Goal: Communication & Community: Answer question/provide support

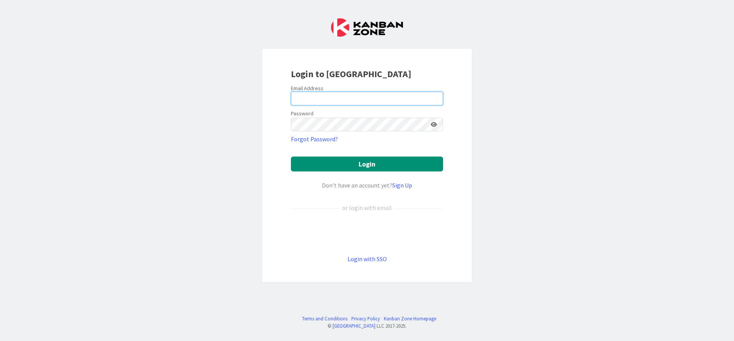
click at [362, 101] on input "email" at bounding box center [367, 99] width 152 height 14
type input "[PERSON_NAME][EMAIL_ADDRESS][DOMAIN_NAME]"
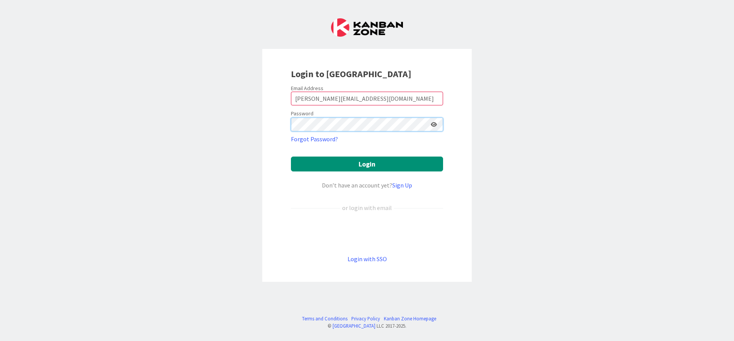
click at [291, 157] on button "Login" at bounding box center [367, 164] width 152 height 15
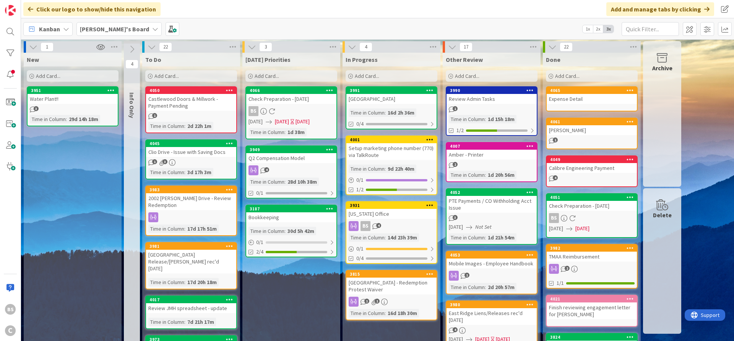
click at [288, 93] on div "4066" at bounding box center [291, 90] width 90 height 7
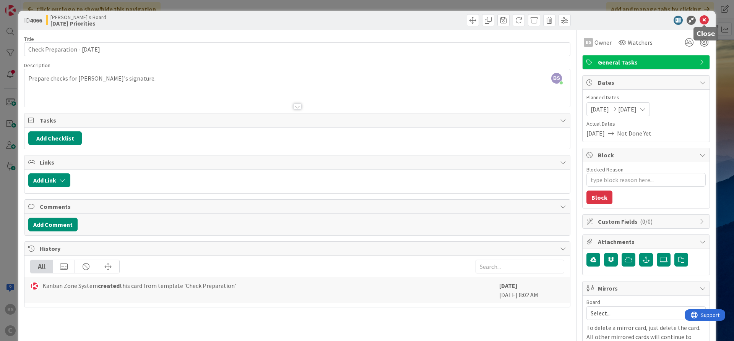
click at [706, 20] on icon at bounding box center [704, 20] width 9 height 9
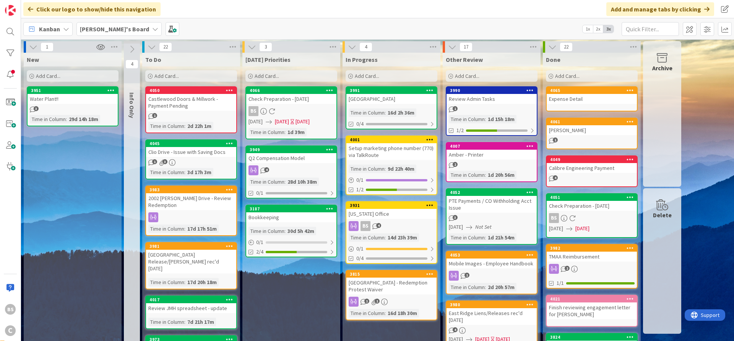
click at [489, 255] on div "4053" at bounding box center [493, 255] width 87 height 5
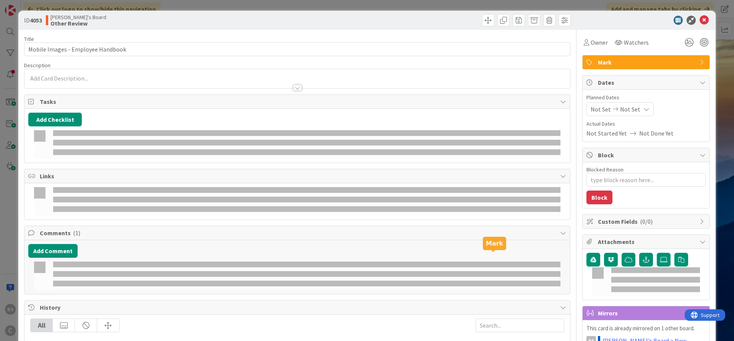
type textarea "x"
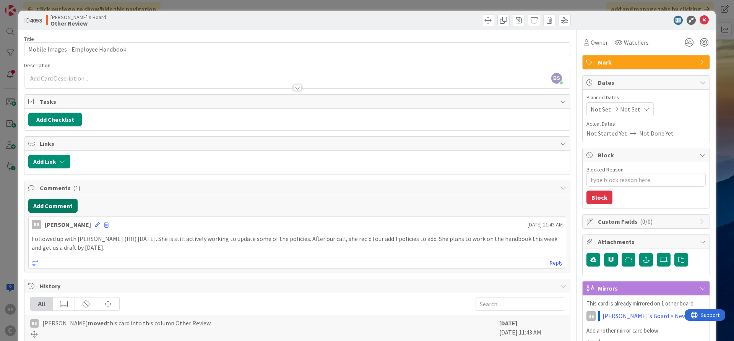
click at [40, 205] on button "Add Comment" at bounding box center [52, 206] width 49 height 14
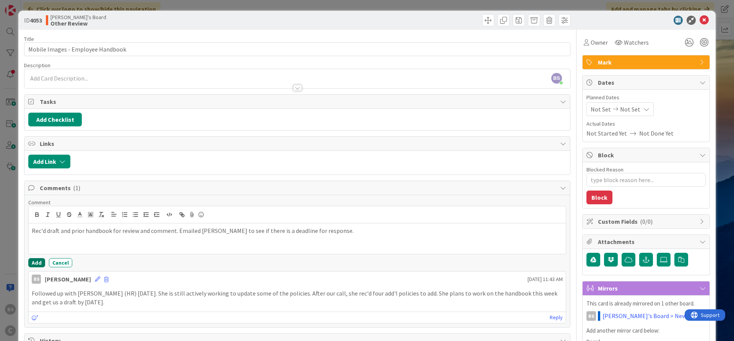
click at [37, 263] on button "Add" at bounding box center [36, 262] width 17 height 9
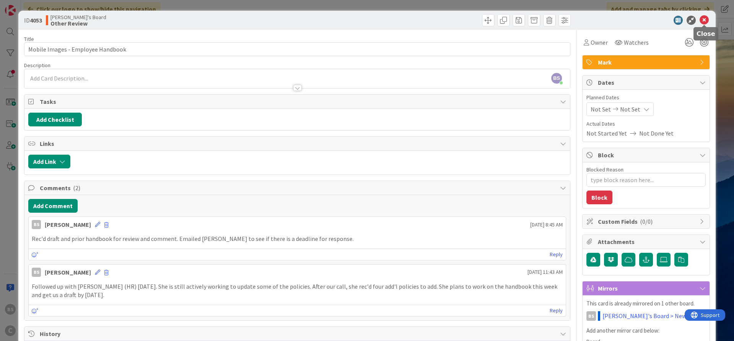
click at [701, 18] on icon at bounding box center [704, 20] width 9 height 9
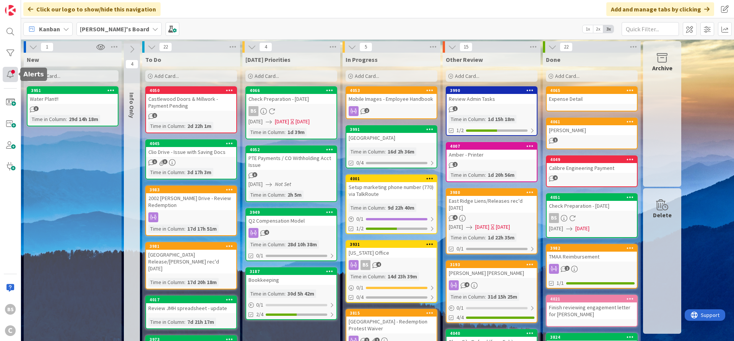
click at [13, 74] on div at bounding box center [10, 74] width 15 height 15
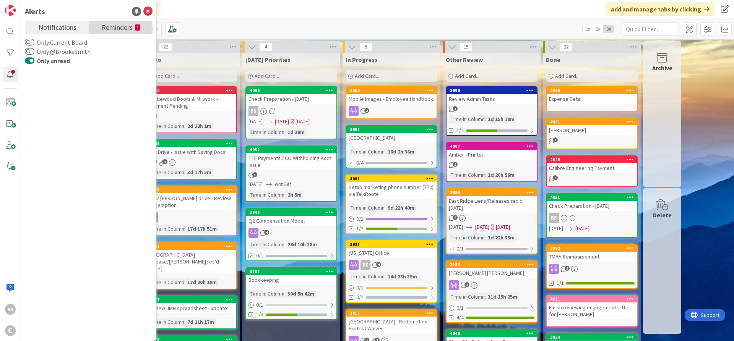
click at [123, 24] on span "Reminders" at bounding box center [117, 26] width 31 height 11
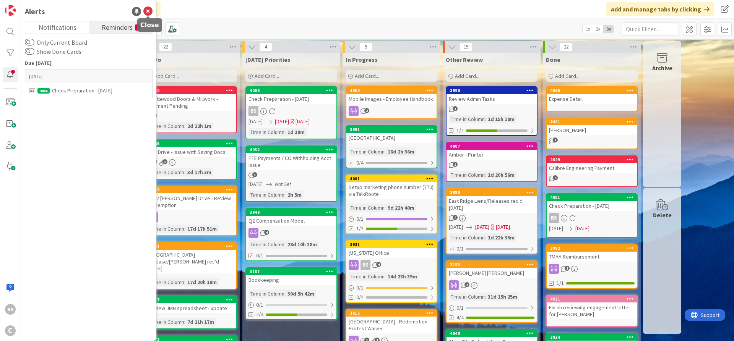
click at [152, 10] on icon at bounding box center [147, 11] width 9 height 9
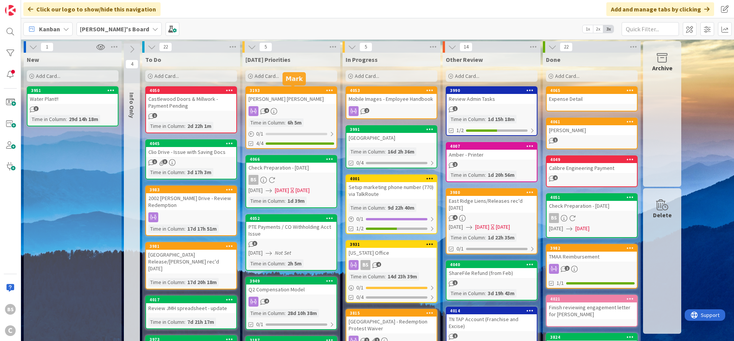
click at [279, 92] on div "3193" at bounding box center [293, 90] width 87 height 5
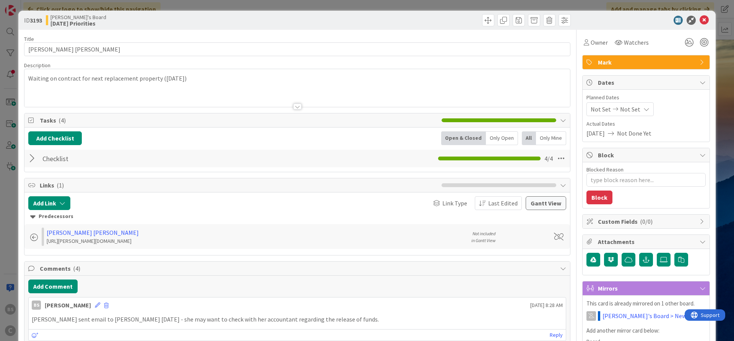
type textarea "x"
click at [53, 287] on button "Add Comment" at bounding box center [52, 287] width 49 height 14
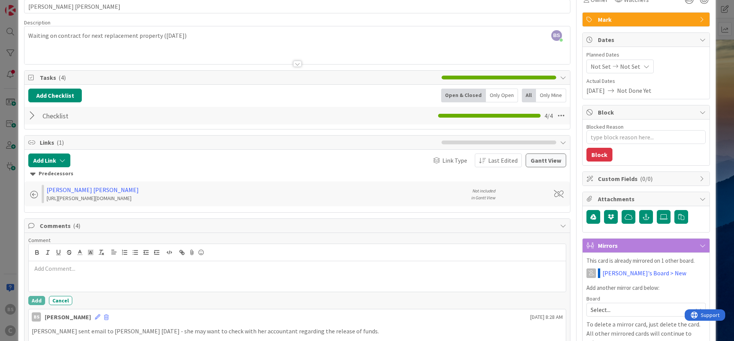
scroll to position [92, 0]
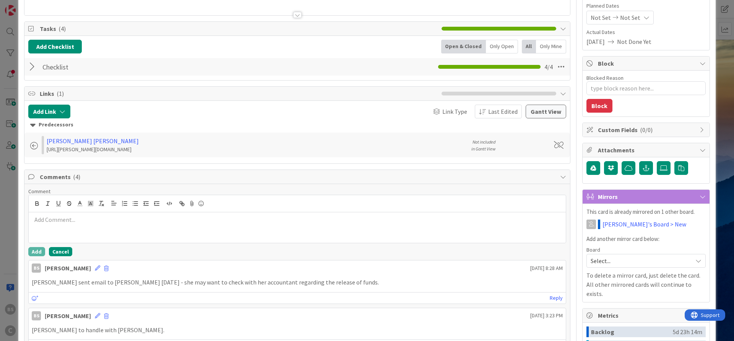
click at [65, 250] on button "Cancel" at bounding box center [60, 251] width 23 height 9
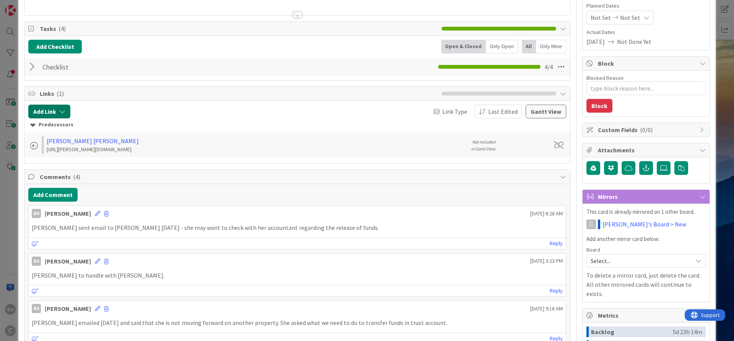
click at [55, 114] on button "Add Link" at bounding box center [49, 112] width 42 height 14
click at [217, 105] on div at bounding box center [162, 112] width 176 height 14
click at [44, 192] on button "Add Comment" at bounding box center [52, 195] width 49 height 14
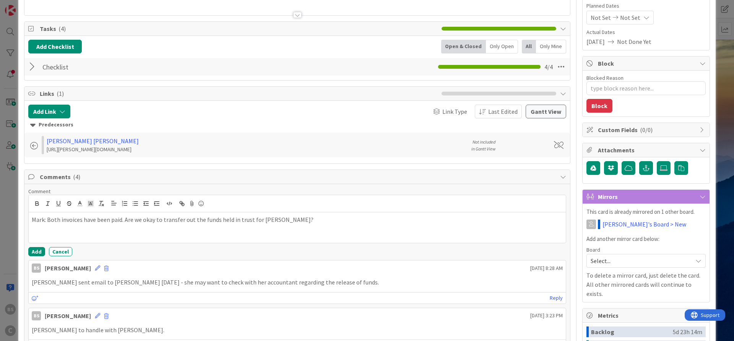
click at [292, 218] on p "Mark: Both invoices have been paid. Are we okay to transfer out the funds held …" at bounding box center [297, 220] width 531 height 9
click at [36, 248] on button "Add" at bounding box center [36, 251] width 17 height 9
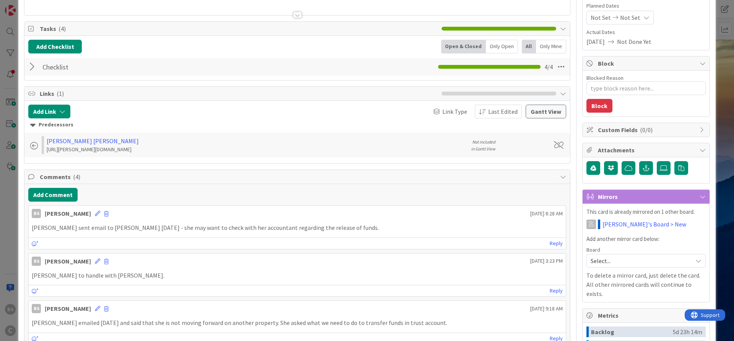
type textarea "x"
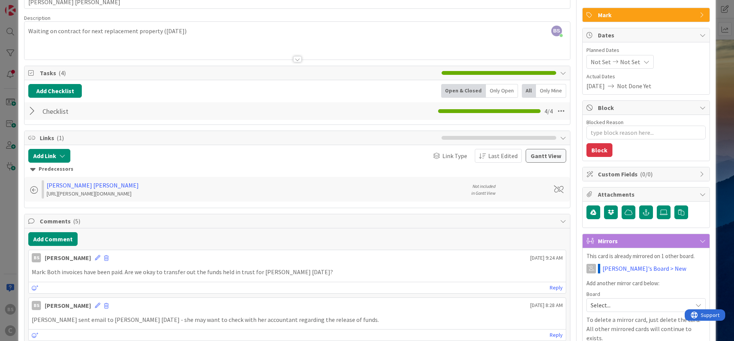
scroll to position [0, 0]
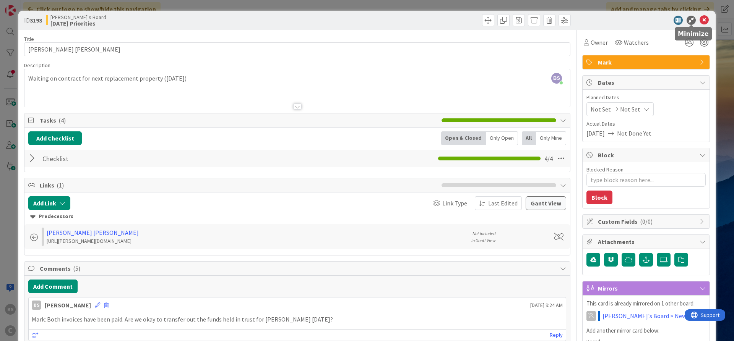
click at [705, 16] on icon at bounding box center [704, 20] width 9 height 9
